Goal: Information Seeking & Learning: Learn about a topic

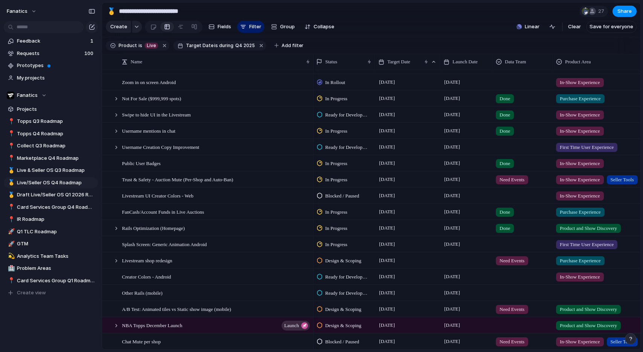
scroll to position [12, 0]
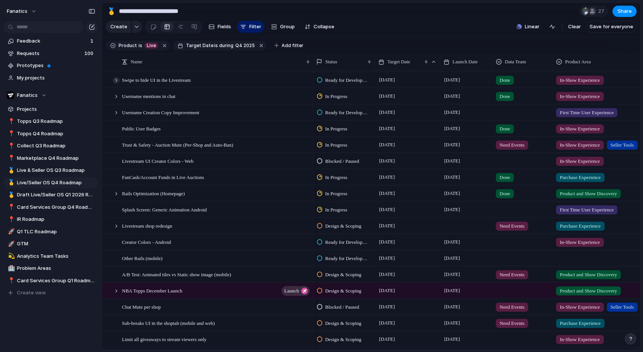
click at [116, 82] on div at bounding box center [116, 80] width 7 height 7
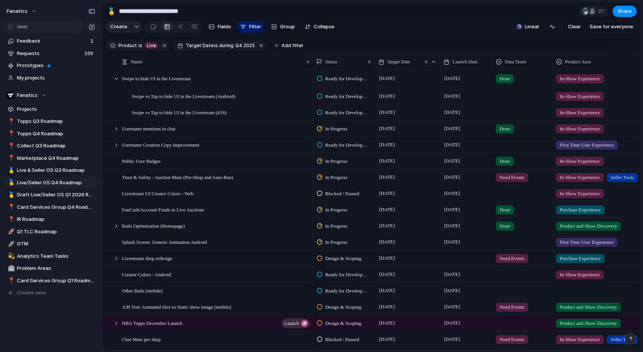
scroll to position [56, 0]
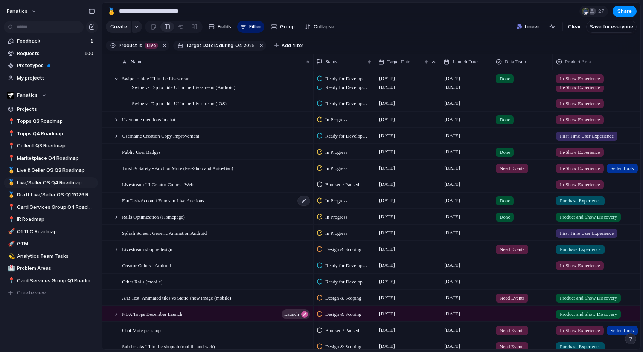
click at [162, 205] on div "FanCash/Account Funds in Live Auctions" at bounding box center [216, 200] width 189 height 15
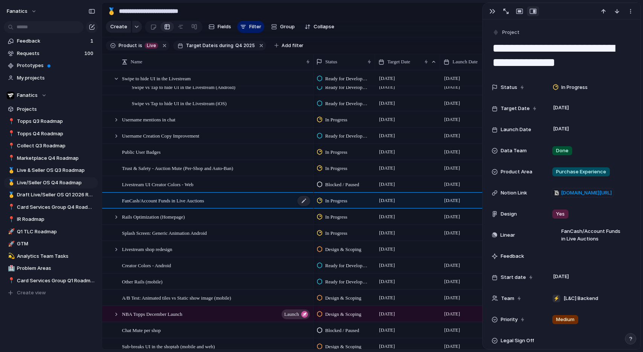
click at [171, 202] on span "FanCash/Account Funds in Live Auctions" at bounding box center [163, 200] width 82 height 9
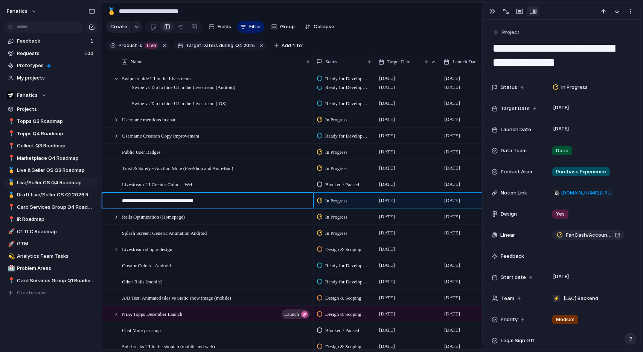
click at [171, 202] on textarea "**********" at bounding box center [215, 201] width 186 height 9
click at [487, 14] on button "button" at bounding box center [492, 11] width 12 height 10
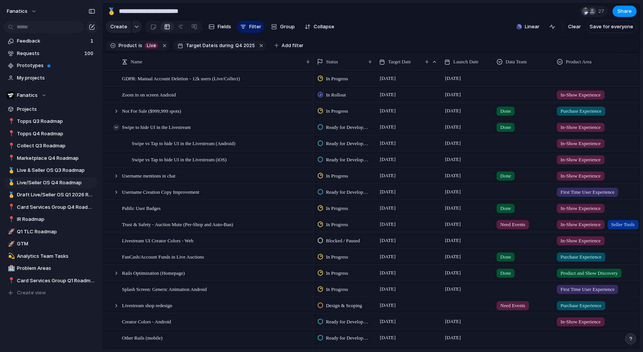
click at [117, 128] on div at bounding box center [116, 127] width 7 height 7
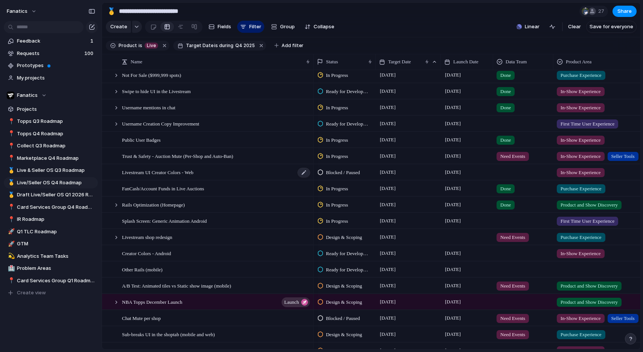
scroll to position [39, 0]
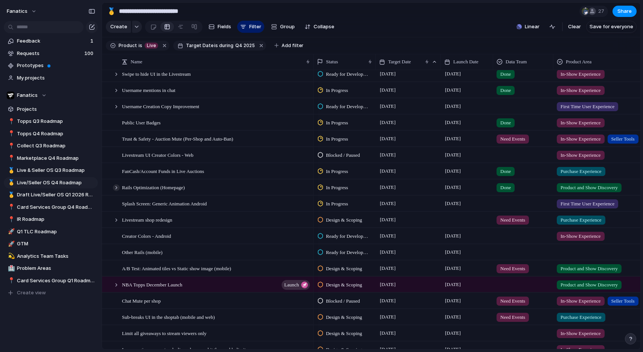
click at [117, 189] on div at bounding box center [116, 187] width 7 height 7
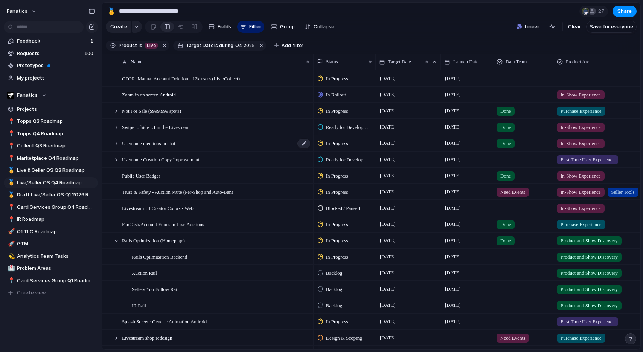
click at [158, 148] on div "Username mentions in chat" at bounding box center [216, 143] width 189 height 15
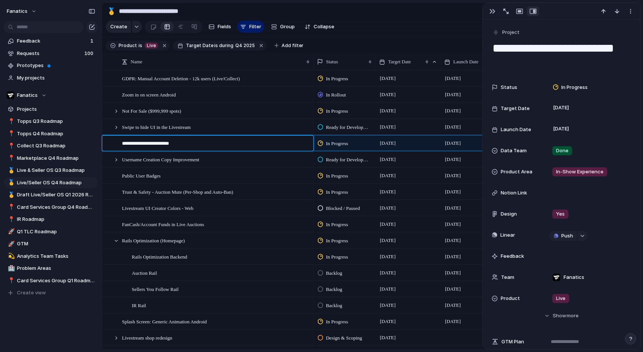
click at [160, 145] on textarea "**********" at bounding box center [215, 144] width 186 height 9
click at [198, 223] on span "FanCash/Account Funds in Live Auctions" at bounding box center [163, 223] width 82 height 9
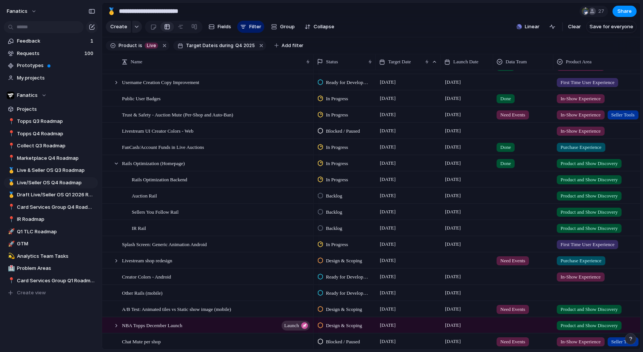
scroll to position [83, 0]
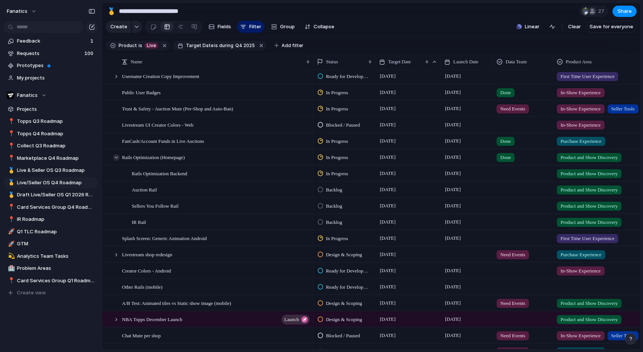
click at [114, 158] on div at bounding box center [116, 157] width 7 height 7
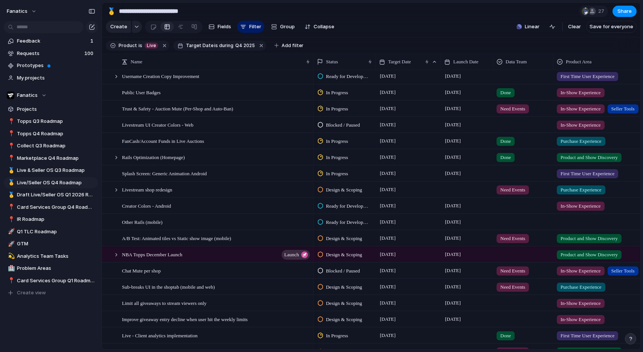
scroll to position [92, 0]
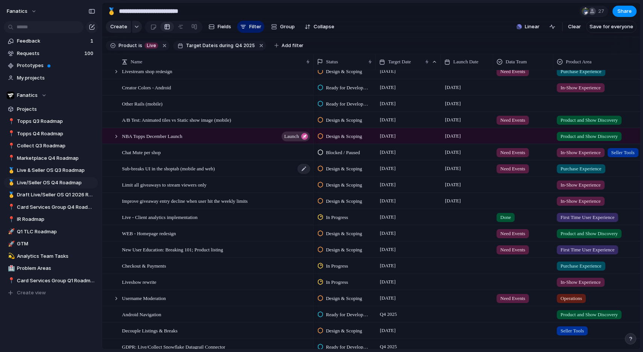
click at [166, 170] on span "Sub-breaks UI in the shoptab (mobile and web)" at bounding box center [168, 168] width 93 height 9
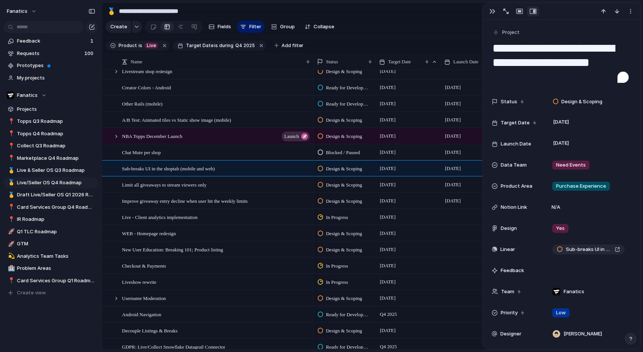
drag, startPoint x: 537, startPoint y: 62, endPoint x: 491, endPoint y: 50, distance: 47.2
click at [492, 50] on textarea "**********" at bounding box center [561, 62] width 139 height 45
click at [151, 152] on span "Chat Mute per shop" at bounding box center [141, 152] width 39 height 9
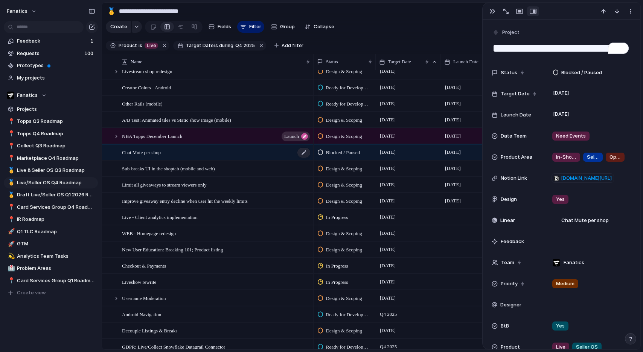
click at [145, 153] on span "Chat Mute per shop" at bounding box center [141, 152] width 39 height 9
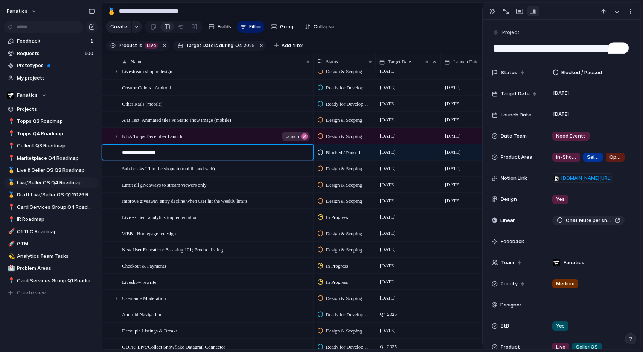
click at [145, 153] on textarea "**********" at bounding box center [215, 153] width 186 height 9
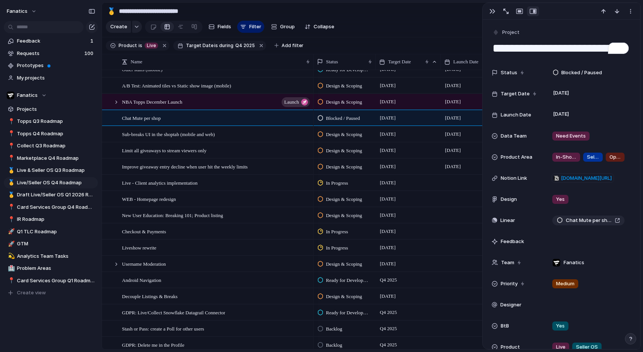
scroll to position [233, 0]
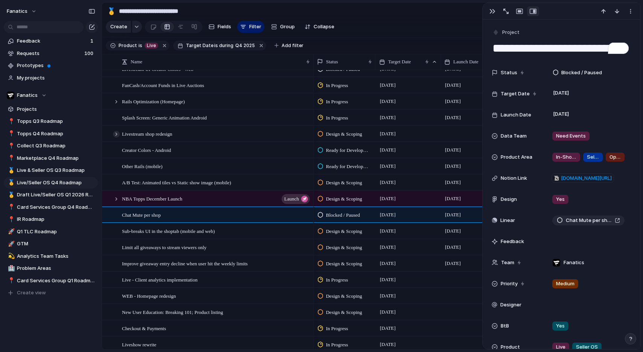
click at [116, 134] on div at bounding box center [116, 134] width 7 height 7
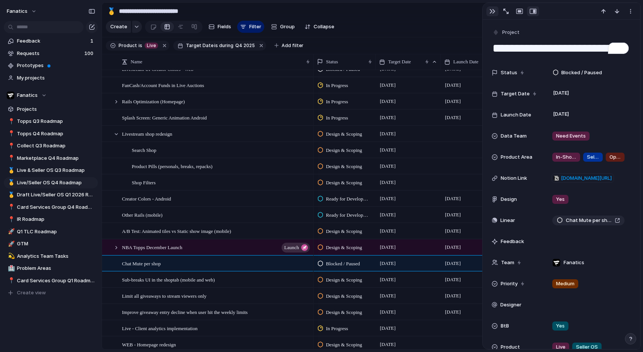
click at [489, 8] on div "button" at bounding box center [492, 11] width 6 height 6
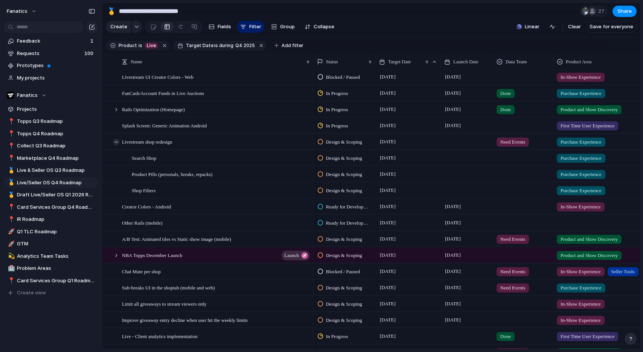
click at [115, 143] on div at bounding box center [116, 142] width 7 height 7
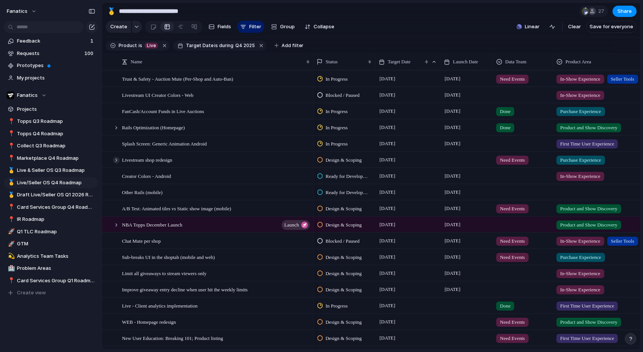
click at [114, 161] on div at bounding box center [116, 160] width 7 height 7
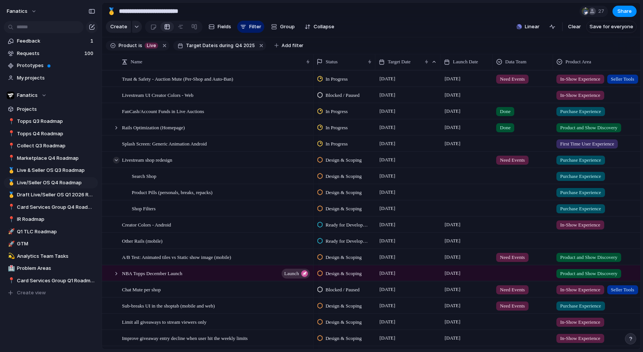
click at [114, 161] on div at bounding box center [116, 160] width 7 height 7
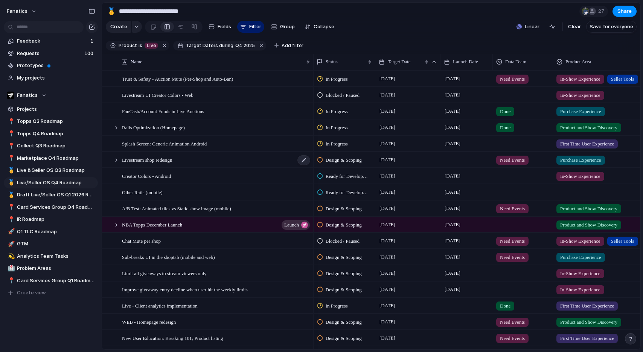
click at [152, 157] on span "Livestream shop redesign" at bounding box center [147, 159] width 50 height 9
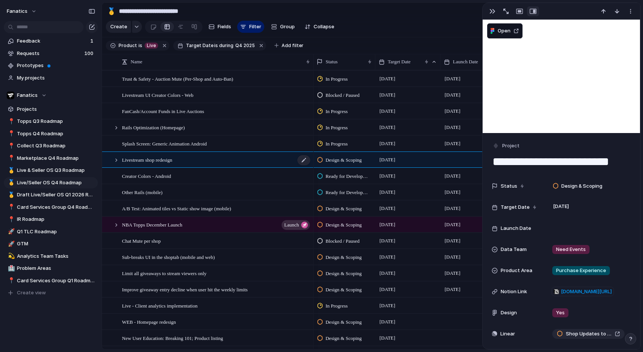
click at [152, 157] on span "Livestream shop redesign" at bounding box center [147, 159] width 50 height 9
click at [492, 11] on div "button" at bounding box center [492, 11] width 6 height 6
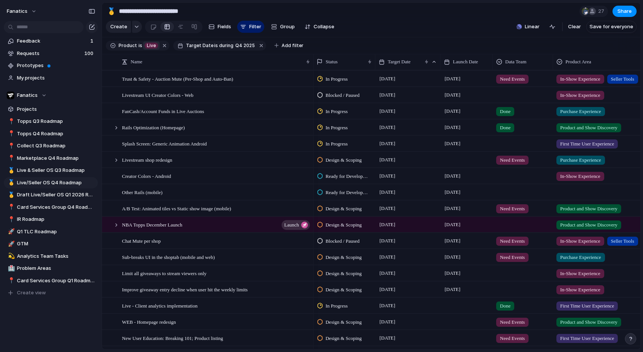
click at [150, 45] on span "Live" at bounding box center [151, 45] width 9 height 7
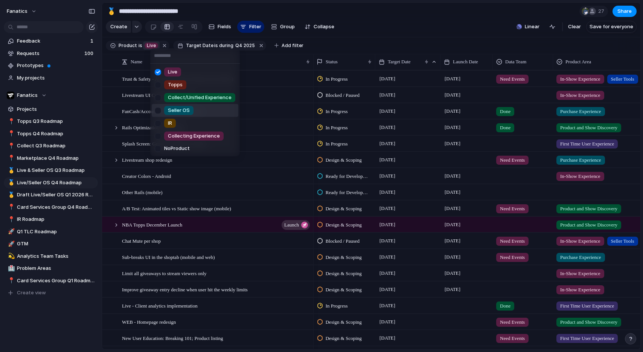
click at [183, 112] on span "Seller OS" at bounding box center [179, 111] width 22 height 8
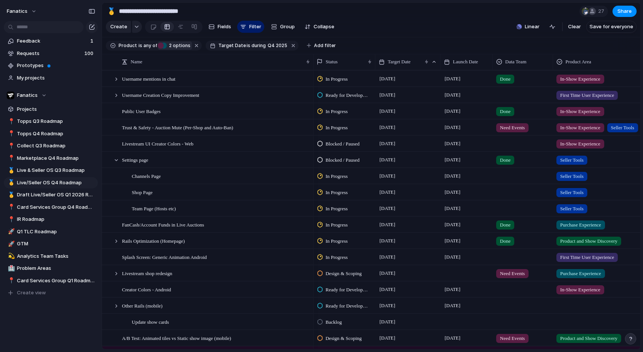
click at [175, 46] on span "2 options" at bounding box center [179, 45] width 24 height 7
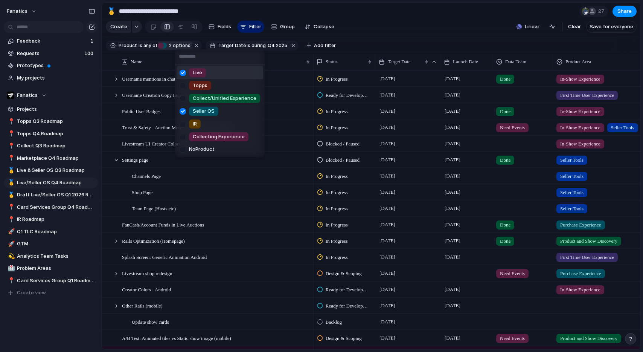
click at [202, 73] on span "Live" at bounding box center [197, 73] width 9 height 8
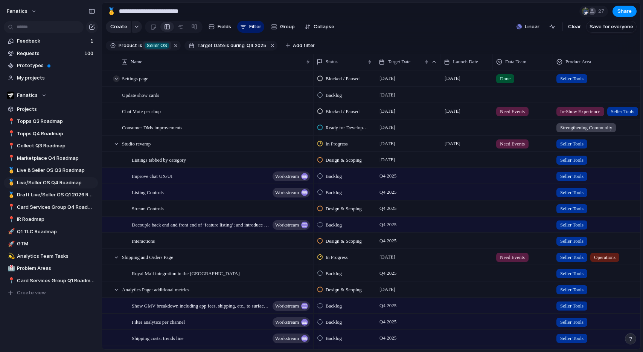
click at [117, 78] on div at bounding box center [116, 78] width 7 height 7
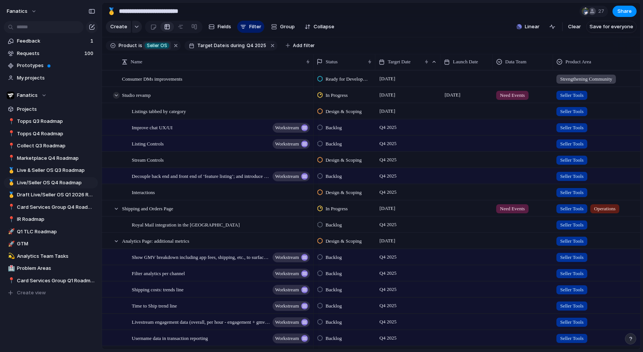
click at [117, 93] on div at bounding box center [116, 95] width 7 height 7
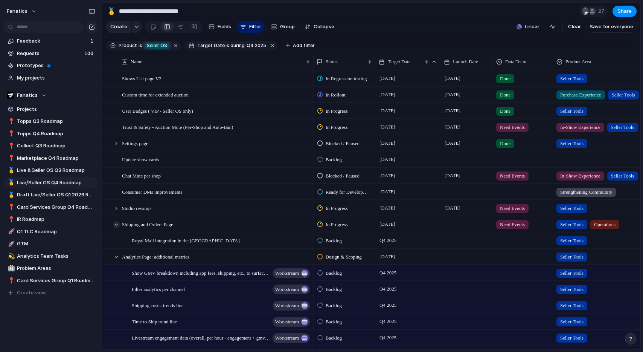
click at [114, 227] on div at bounding box center [116, 224] width 7 height 7
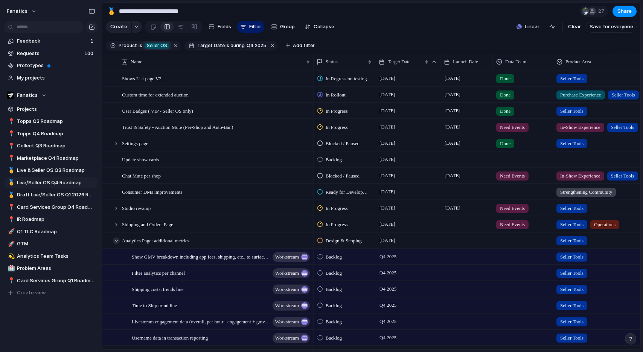
click at [116, 239] on div at bounding box center [116, 240] width 7 height 7
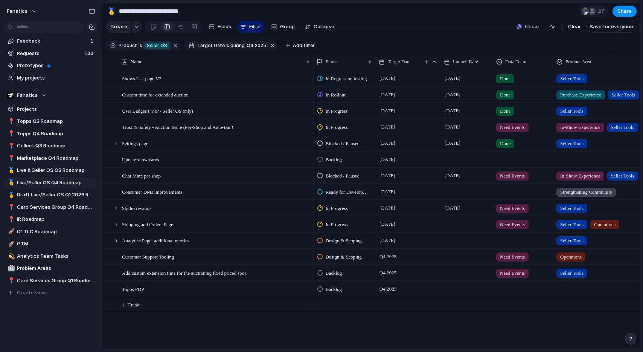
click at [440, 29] on section "Create Fields Filter Group Zoom Collapse Linear Clear Save for everyone" at bounding box center [371, 28] width 538 height 18
click at [168, 114] on span "User Badges ( VIP - Seller OS only)" at bounding box center [157, 110] width 71 height 9
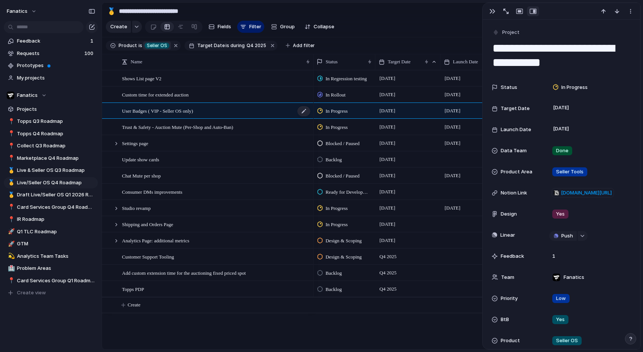
click at [168, 114] on span "User Badges ( VIP - Seller OS only)" at bounding box center [157, 110] width 71 height 9
click at [168, 114] on textarea "**********" at bounding box center [215, 111] width 186 height 9
click at [211, 130] on span "Trust & Safety - Auction Mute (Per-Shop and Auto-Ban)" at bounding box center [177, 126] width 111 height 9
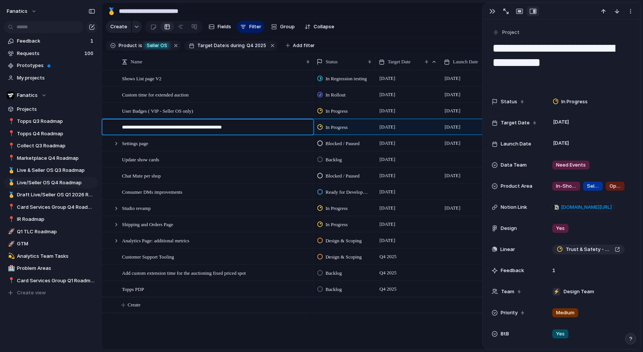
click at [181, 130] on textarea "**********" at bounding box center [215, 127] width 186 height 9
drag, startPoint x: 160, startPoint y: 129, endPoint x: 297, endPoint y: 129, distance: 137.0
click at [297, 129] on textarea "**********" at bounding box center [215, 127] width 186 height 9
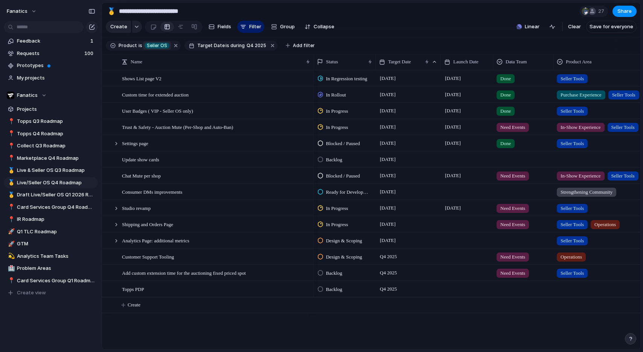
click at [154, 47] on span "Seller OS" at bounding box center [157, 45] width 20 height 7
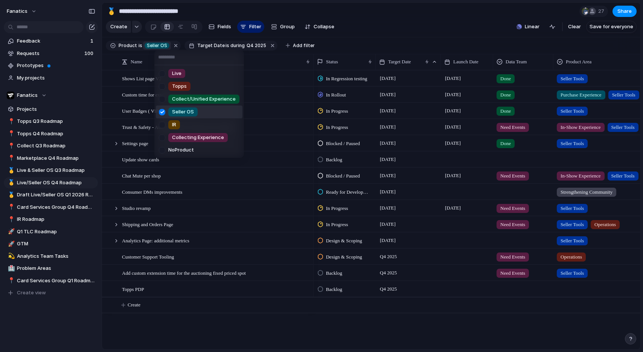
click at [185, 110] on span "Seller OS" at bounding box center [183, 112] width 22 height 8
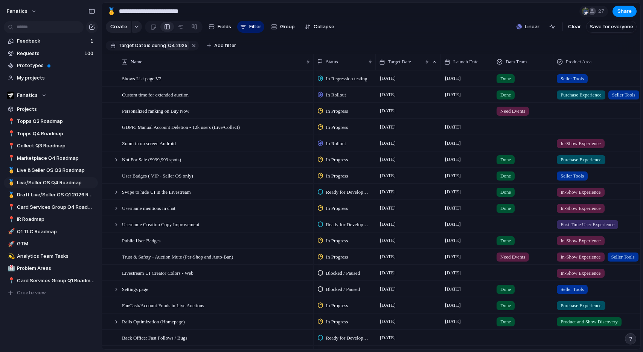
click at [179, 49] on button "Q4 2025" at bounding box center [177, 45] width 23 height 8
click at [126, 30] on div "last week last month next week next month range no selection" at bounding box center [321, 176] width 643 height 352
click at [34, 136] on span "Topps Q4 Roadmap" at bounding box center [56, 134] width 78 height 8
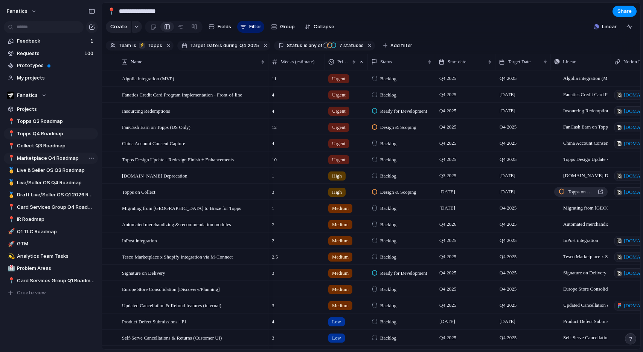
click at [38, 154] on link "📍 Marketplace Q4 Roadmap" at bounding box center [51, 157] width 94 height 11
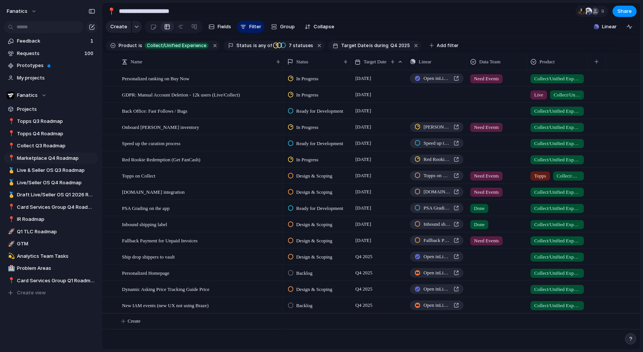
click at [161, 8] on input "**********" at bounding box center [161, 12] width 88 height 14
click at [67, 183] on span "Live/Seller OS Q4 Roadmap" at bounding box center [56, 183] width 78 height 8
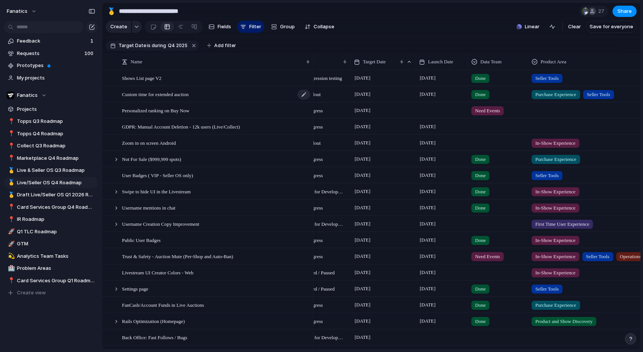
scroll to position [0, 0]
click at [244, 24] on div "button" at bounding box center [243, 27] width 6 height 6
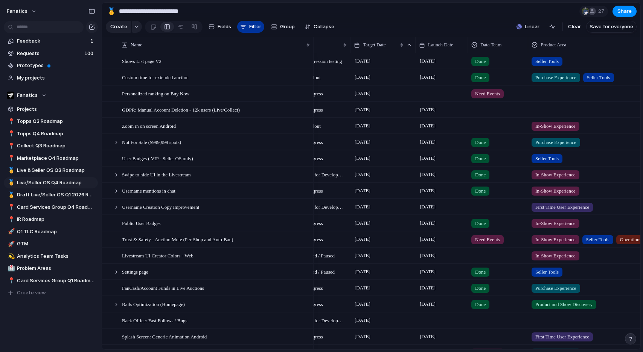
click at [244, 24] on div "button" at bounding box center [243, 27] width 6 height 6
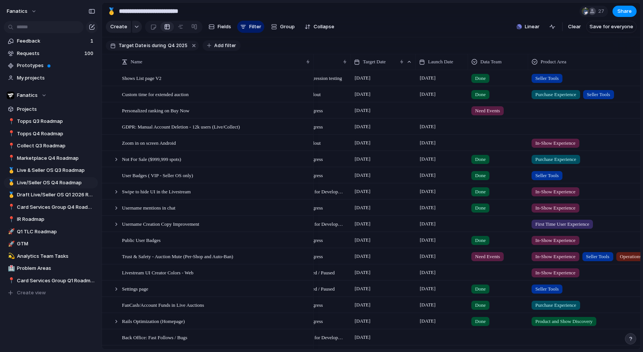
click at [219, 41] on button "Add filter" at bounding box center [222, 45] width 38 height 11
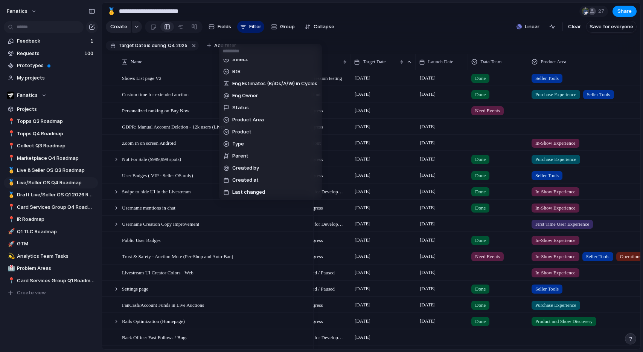
scroll to position [0, 0]
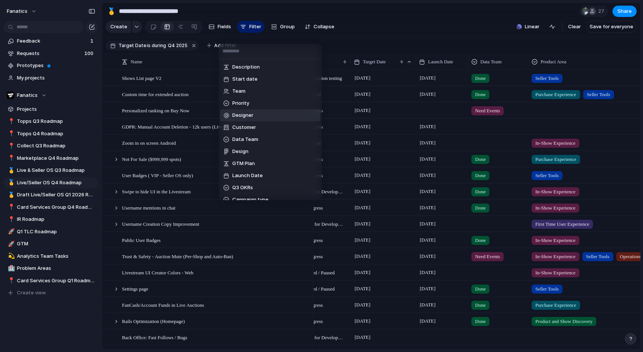
click at [72, 178] on div "Description Start date Team Priority Designer Customer Data Team Design GTM Pla…" at bounding box center [321, 176] width 643 height 352
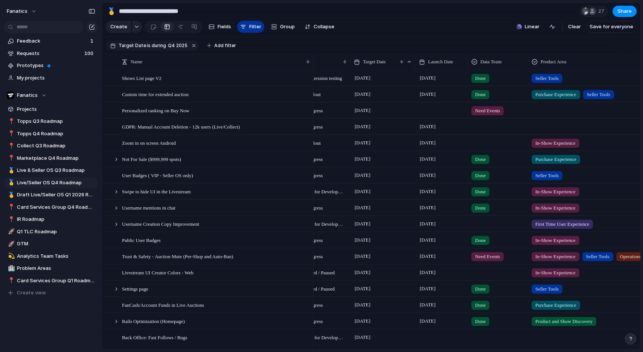
click at [242, 29] on div "button" at bounding box center [243, 27] width 6 height 6
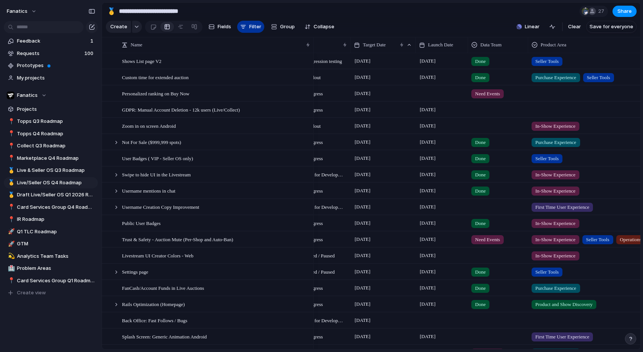
click at [242, 29] on div "button" at bounding box center [243, 27] width 6 height 6
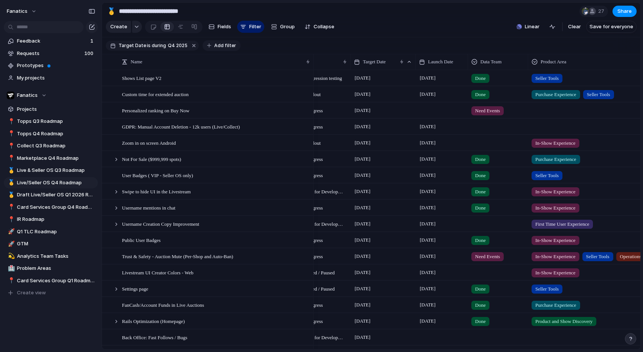
click at [218, 42] on button "Add filter" at bounding box center [222, 45] width 38 height 11
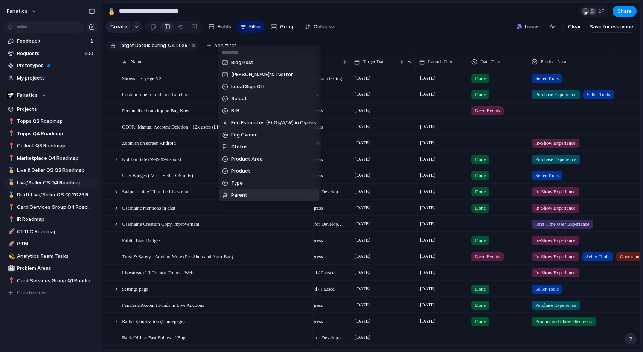
scroll to position [190, 0]
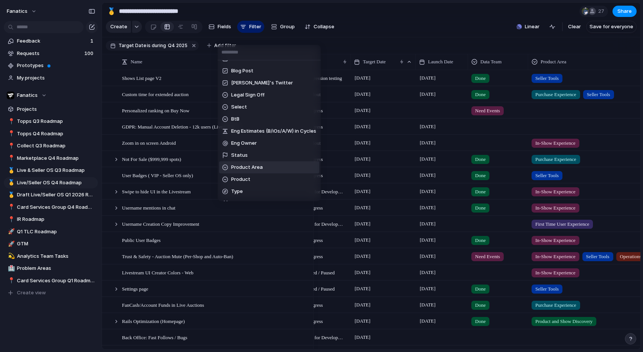
click at [267, 166] on li "Product Area" at bounding box center [269, 167] width 100 height 12
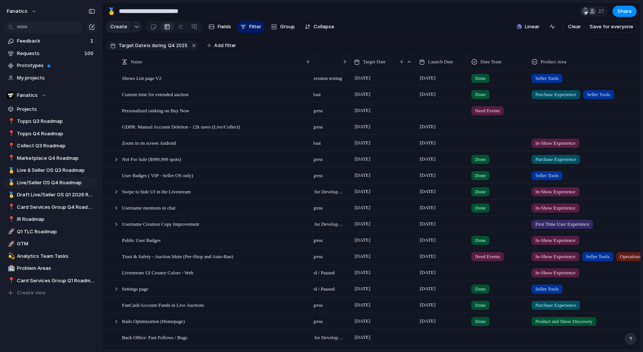
click at [68, 166] on div "Product and Show Discovery In-Show Experience Purchase Experience First Time Us…" at bounding box center [321, 176] width 643 height 352
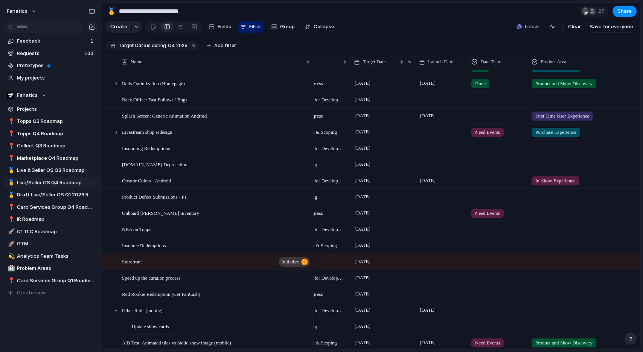
scroll to position [0, 0]
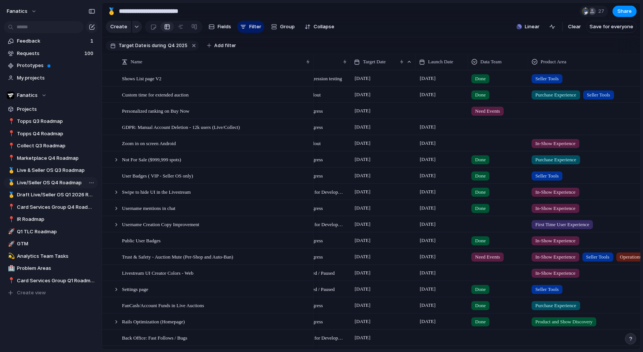
click at [61, 185] on span "Live/Seller OS Q4 Roadmap" at bounding box center [56, 183] width 78 height 8
click at [61, 181] on span "Live/Seller OS Q4 Roadmap" at bounding box center [56, 183] width 78 height 8
click at [58, 160] on span "Marketplace Q4 Roadmap" at bounding box center [56, 158] width 78 height 8
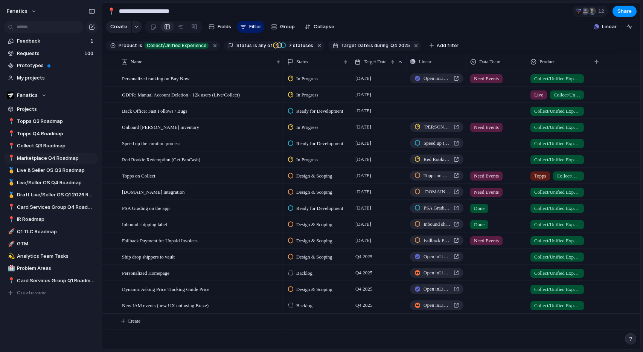
click at [375, 99] on div "[DATE]" at bounding box center [378, 94] width 55 height 15
click at [156, 164] on div "Red Rookie Redemption (Get FanCash)" at bounding box center [201, 159] width 159 height 15
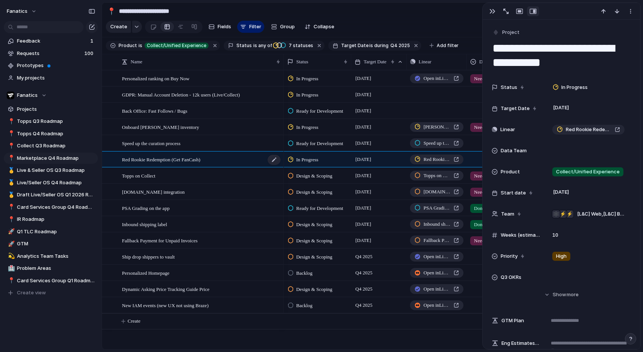
click at [154, 158] on span "Red Rookie Redemption (Get FanCash)" at bounding box center [161, 159] width 78 height 9
click at [154, 158] on textarea "**********" at bounding box center [200, 160] width 156 height 9
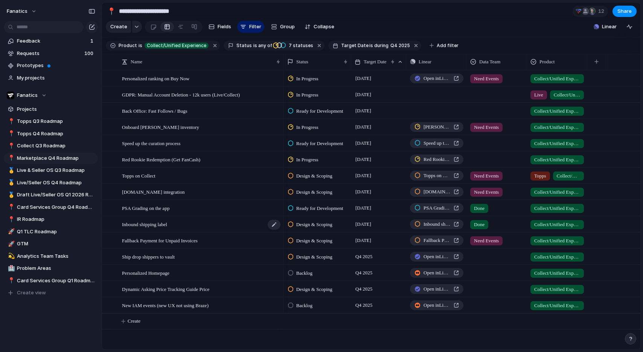
click at [157, 229] on div "Inbound shipping label" at bounding box center [201, 223] width 159 height 15
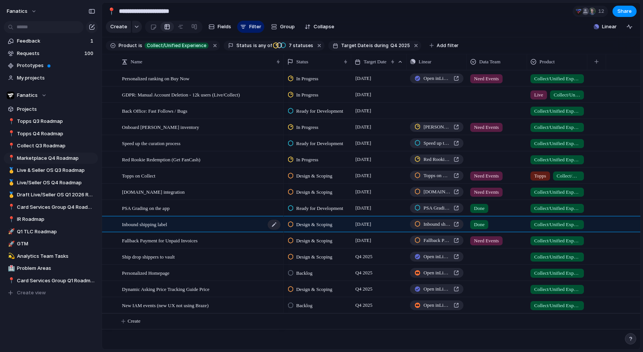
click at [157, 229] on div "Inbound shipping label" at bounding box center [201, 223] width 159 height 15
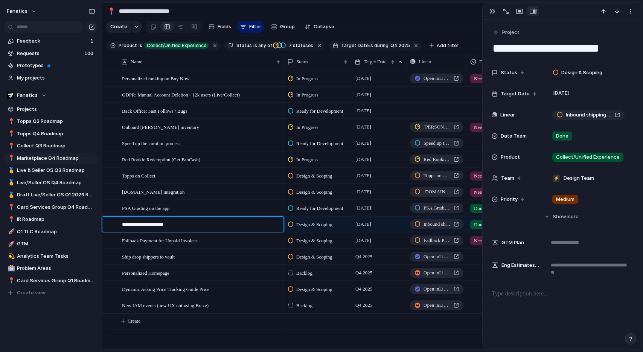
click at [157, 229] on textarea "**********" at bounding box center [200, 225] width 156 height 9
click at [180, 243] on span "Fallback Payment for Unpaid Invoices" at bounding box center [160, 240] width 76 height 9
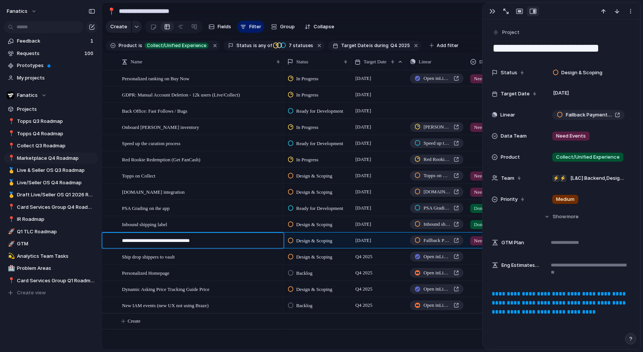
click at [180, 243] on textarea "**********" at bounding box center [200, 241] width 156 height 9
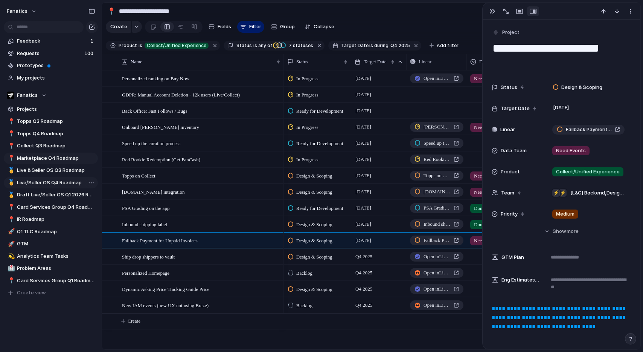
click at [45, 181] on span "Live/Seller OS Q4 Roadmap" at bounding box center [56, 183] width 78 height 8
type input "**********"
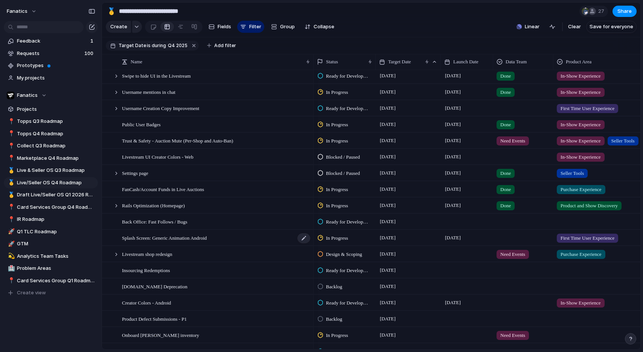
scroll to position [104, 0]
